Goal: Task Accomplishment & Management: Use online tool/utility

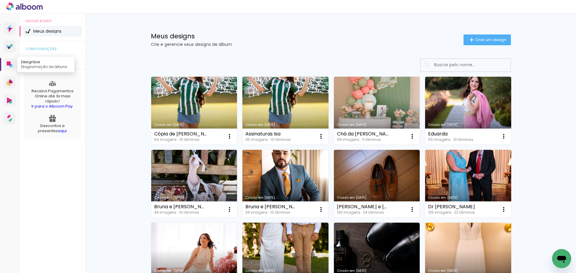
click at [9, 65] on icon at bounding box center [9, 64] width 4 height 4
click at [482, 44] on paper-button "Criar um design" at bounding box center [487, 40] width 47 height 11
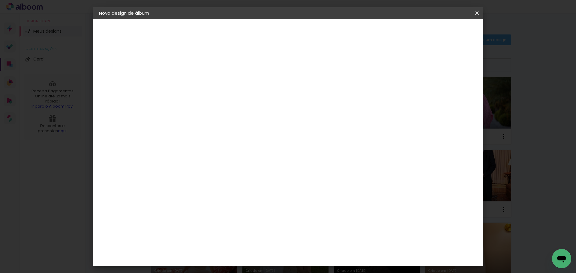
click at [197, 82] on input at bounding box center [197, 80] width 0 height 9
type input "a"
type input "[PERSON_NAME] e [PERSON_NAME]"
type paper-input "[PERSON_NAME] e [PERSON_NAME]"
click at [0, 0] on slot "Avançar" at bounding box center [0, 0] width 0 height 0
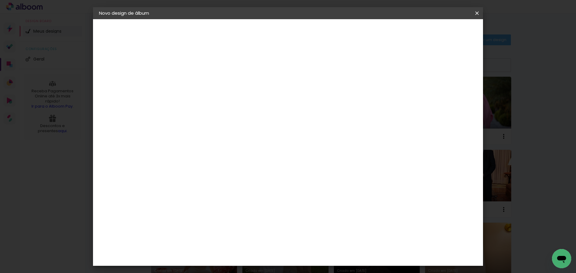
click at [0, 0] on slot "Tamanho Livre" at bounding box center [0, 0] width 0 height 0
click at [0, 0] on slot "Avançar" at bounding box center [0, 0] width 0 height 0
click at [184, 172] on input "30" at bounding box center [178, 170] width 16 height 9
type input "30,5"
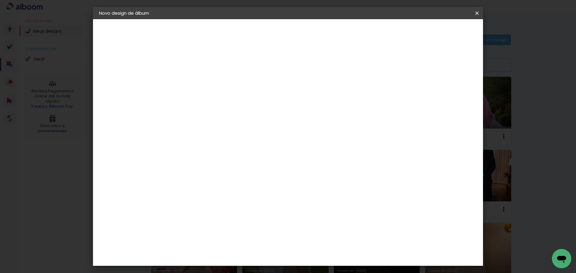
type paper-input "30,5"
drag, startPoint x: 322, startPoint y: 255, endPoint x: 326, endPoint y: 254, distance: 4.5
click at [325, 254] on input "60" at bounding box center [322, 252] width 16 height 9
type input "0"
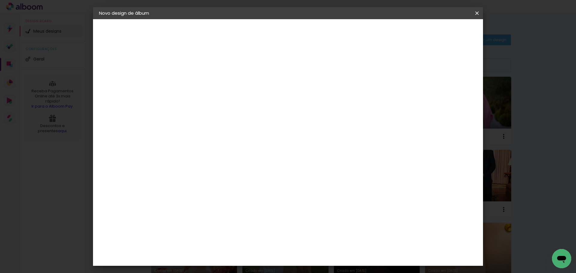
type input "61"
type paper-input "61"
click at [446, 29] on paper-button "Iniciar design" at bounding box center [425, 32] width 39 height 10
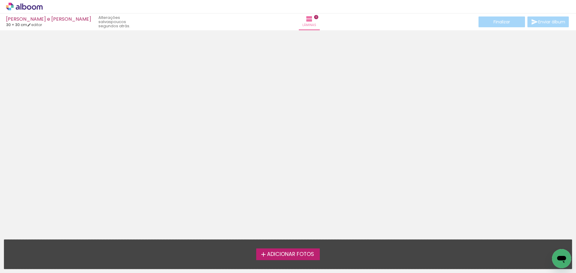
click at [275, 256] on span "Adicionar Fotos" at bounding box center [290, 254] width 47 height 5
click at [0, 0] on input "file" at bounding box center [0, 0] width 0 height 0
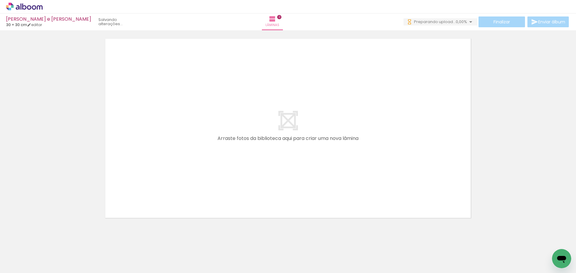
scroll to position [19, 0]
click at [467, 22] on iron-icon at bounding box center [470, 21] width 7 height 7
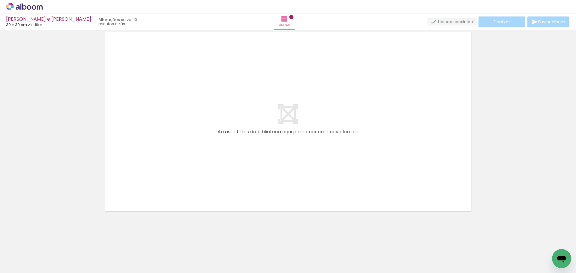
scroll to position [0, 417]
